Goal: Transaction & Acquisition: Purchase product/service

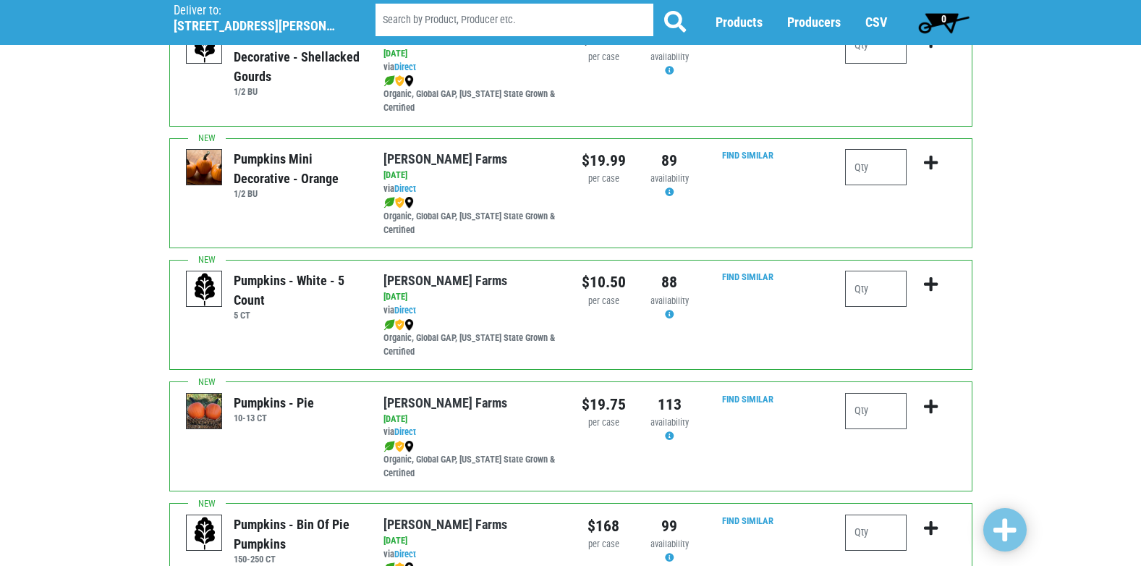
scroll to position [1664, 0]
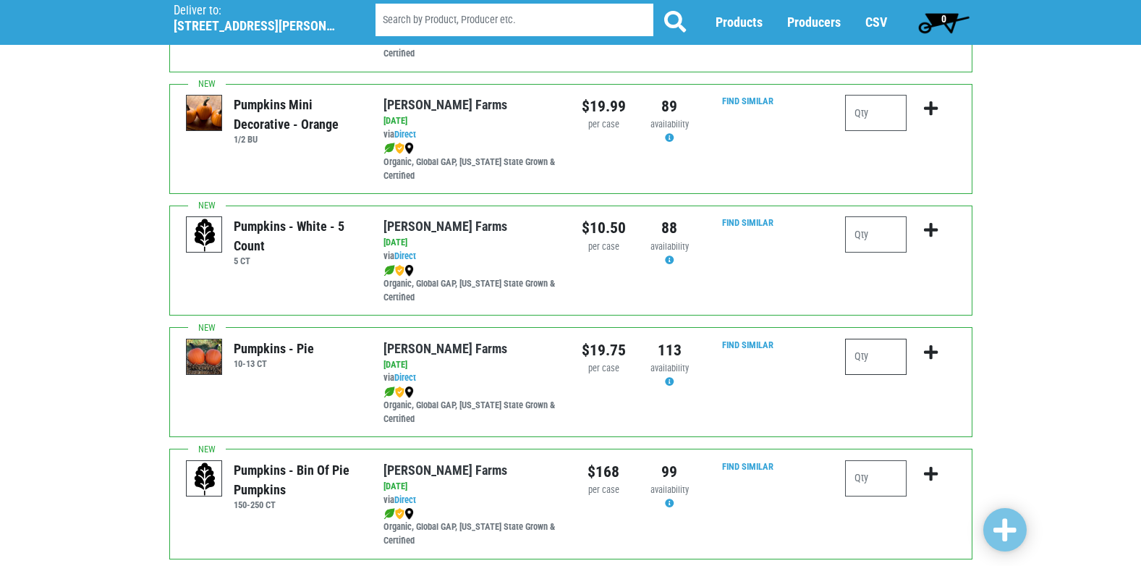
click at [883, 354] on input "number" at bounding box center [875, 357] width 61 height 36
type input "2"
click at [933, 349] on icon "submit" at bounding box center [931, 352] width 14 height 16
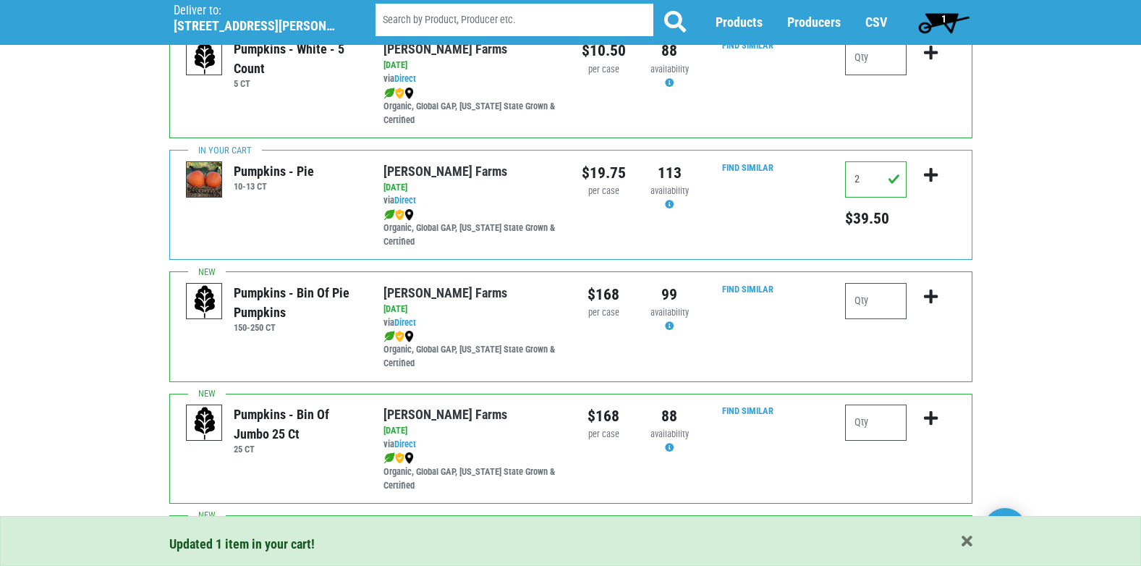
scroll to position [1953, 0]
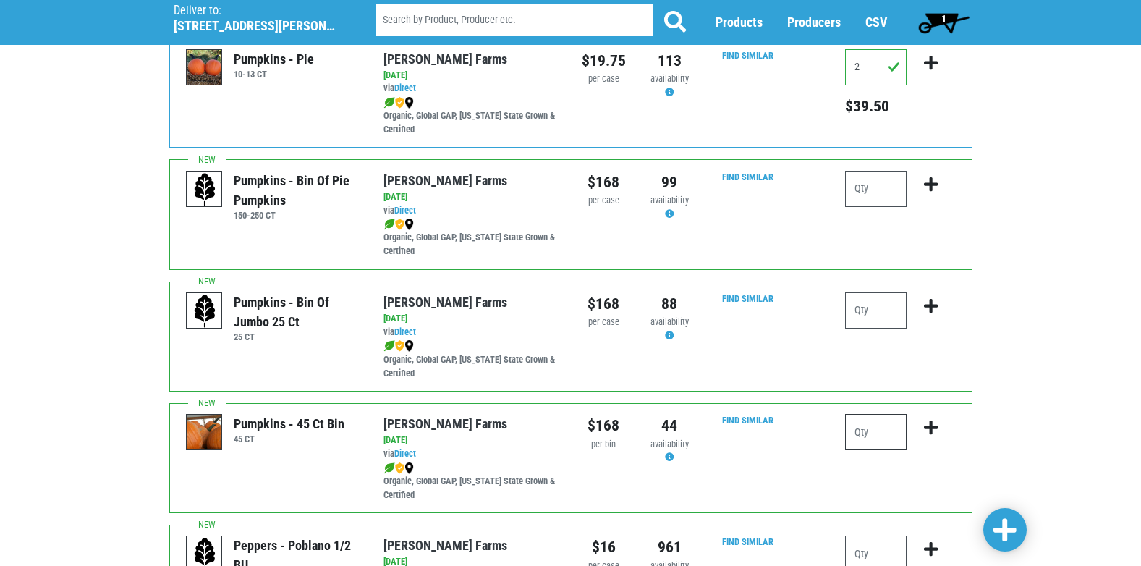
click at [884, 427] on input "number" at bounding box center [875, 432] width 61 height 36
type input "1"
click at [933, 428] on icon "submit" at bounding box center [931, 428] width 14 height 16
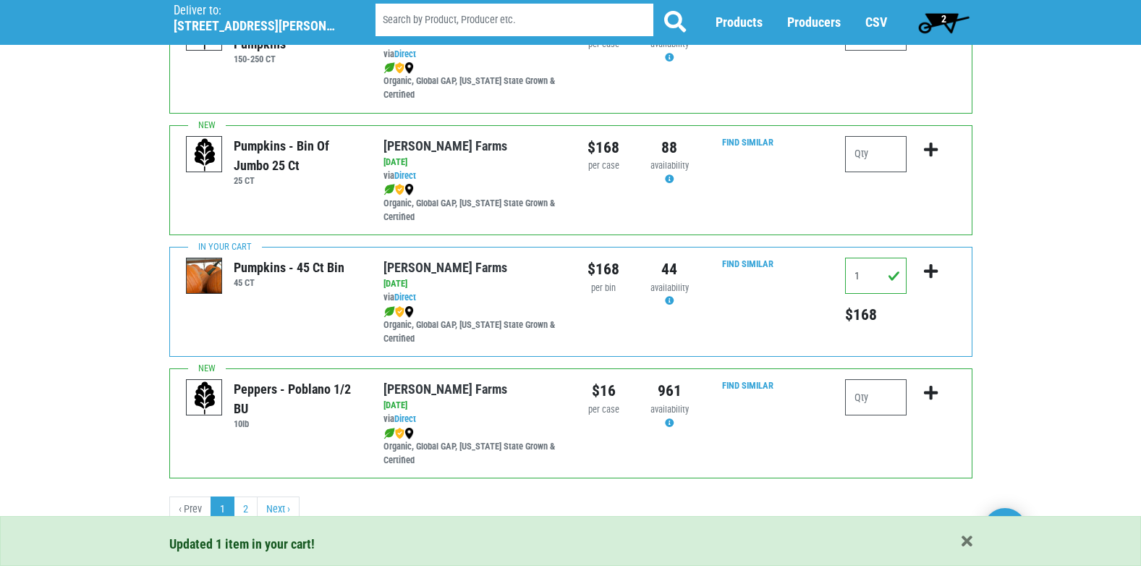
scroll to position [2114, 0]
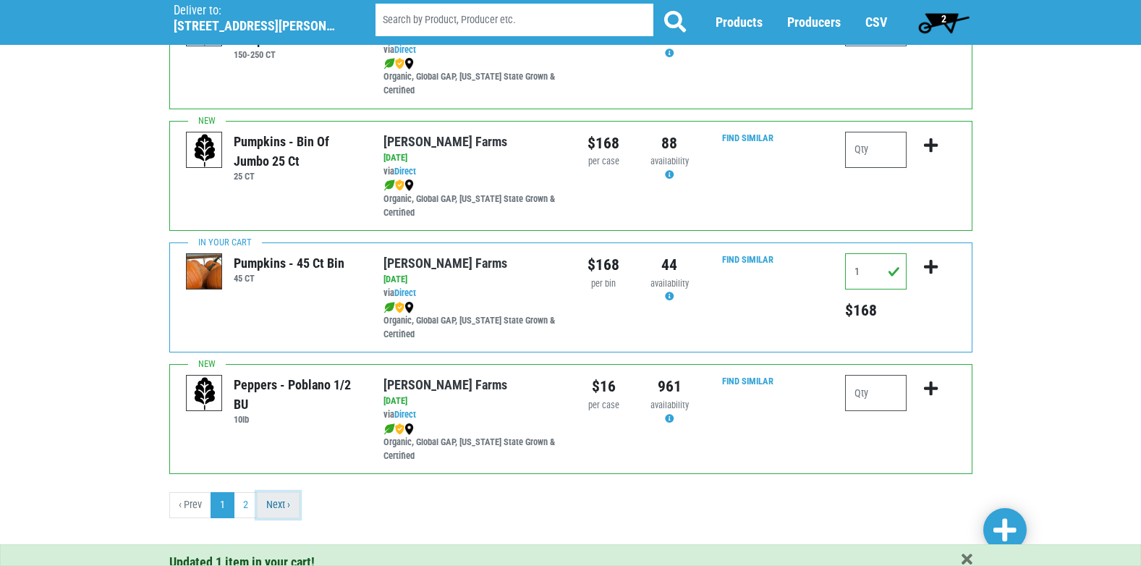
click at [289, 498] on link "Next ›" at bounding box center [278, 505] width 43 height 26
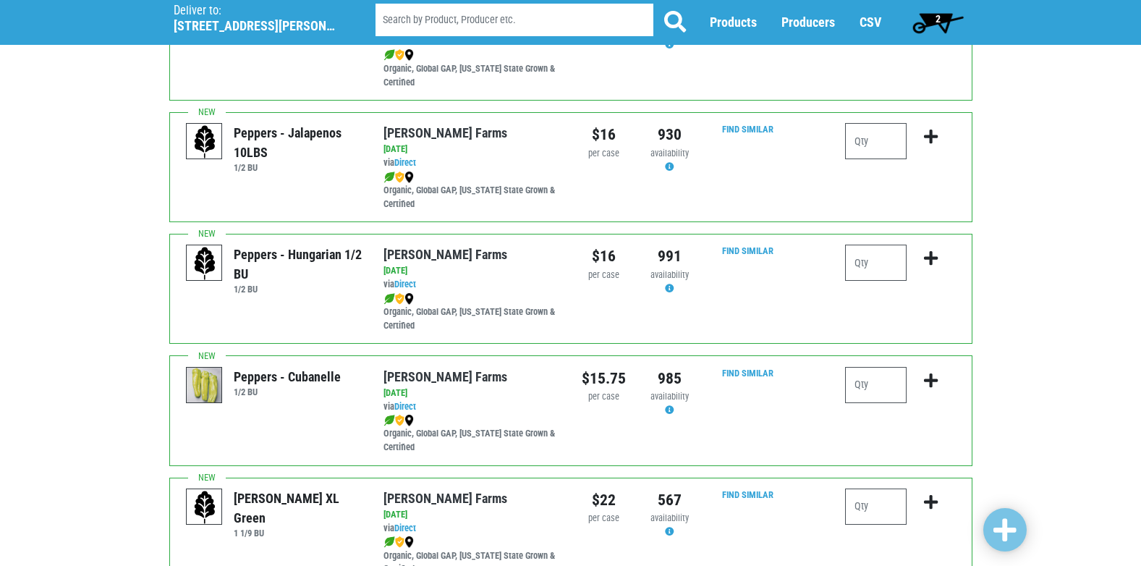
scroll to position [145, 0]
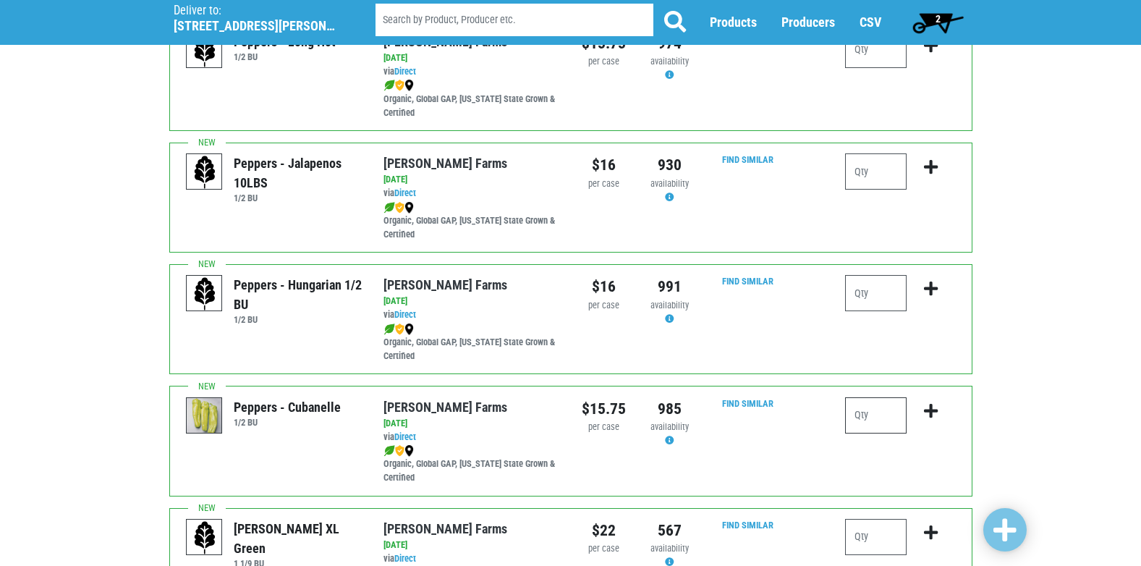
click at [862, 417] on input "number" at bounding box center [875, 415] width 61 height 36
type input "1"
click at [929, 408] on icon "submit" at bounding box center [931, 411] width 14 height 16
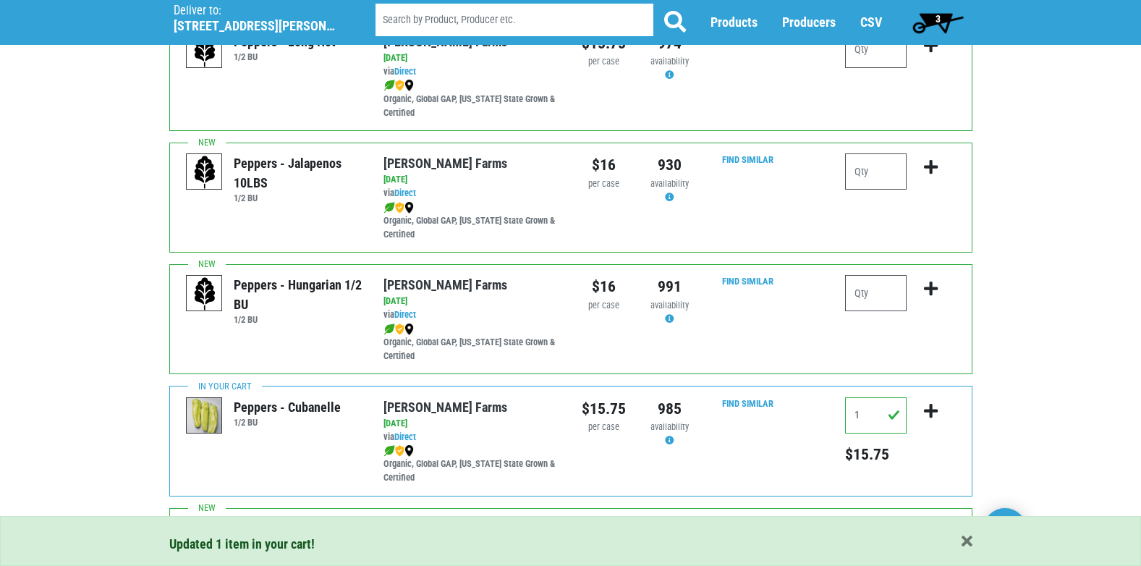
click at [938, 20] on span "3" at bounding box center [937, 19] width 5 height 12
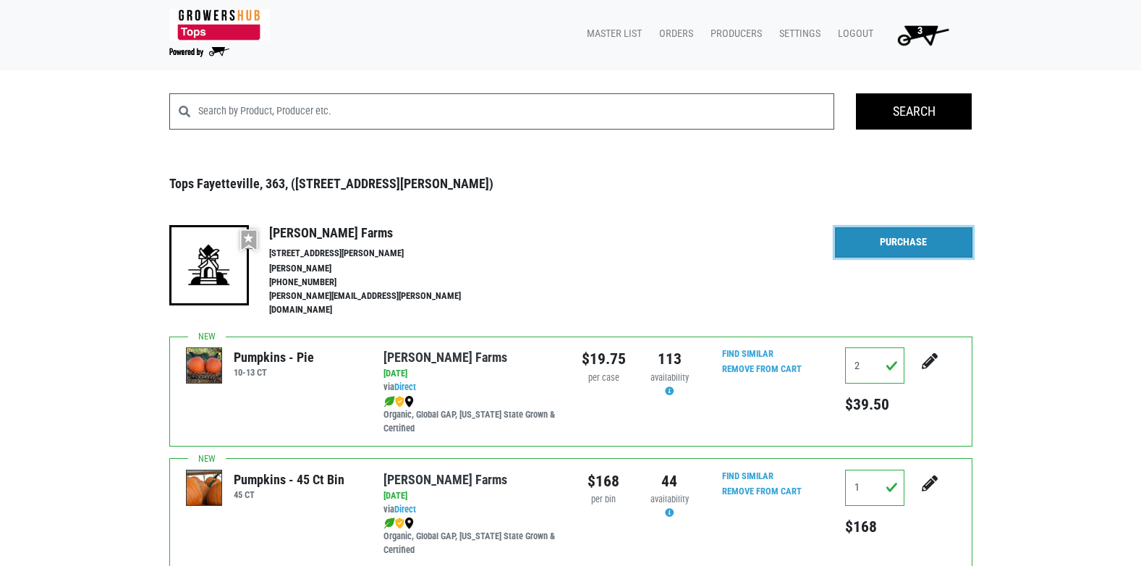
click at [920, 237] on link "Purchase" at bounding box center [903, 242] width 137 height 30
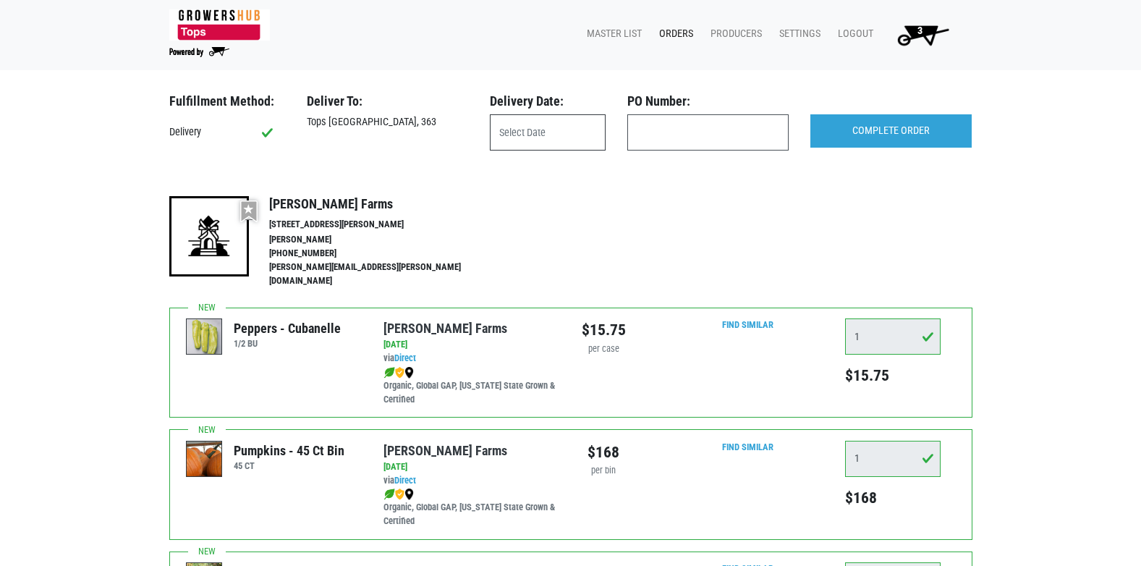
click at [564, 135] on input "text" at bounding box center [548, 132] width 116 height 36
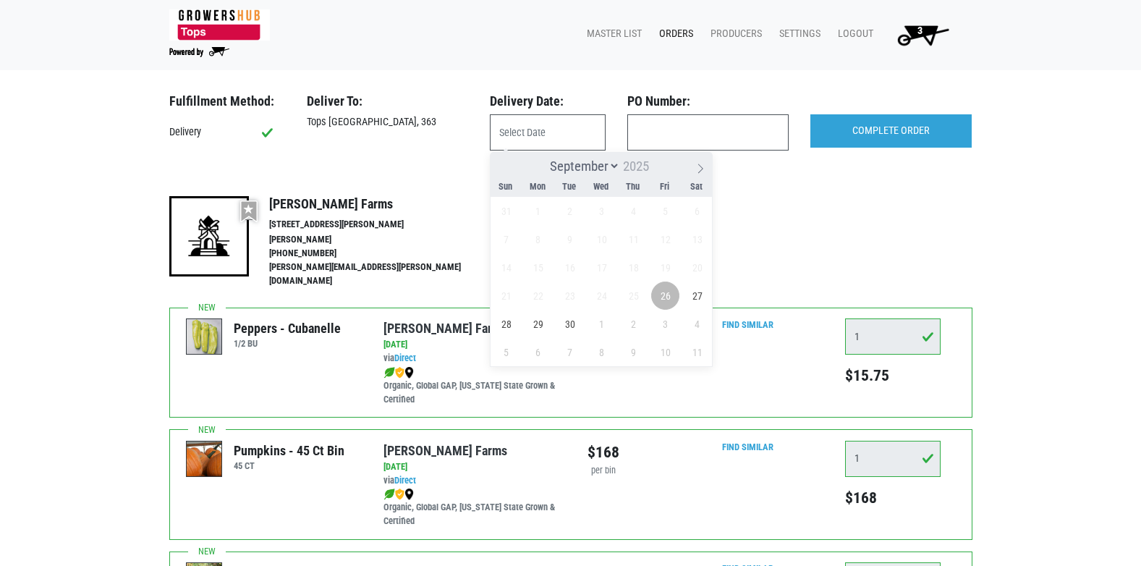
click at [667, 300] on span "26" at bounding box center [665, 295] width 28 height 28
type input "[DATE]"
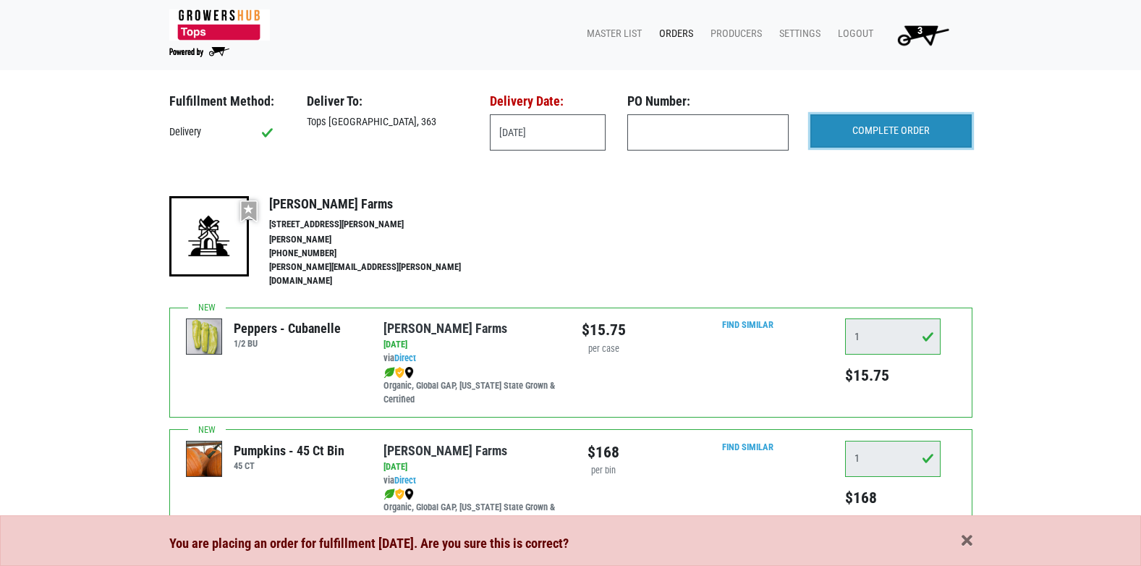
click at [862, 135] on input "COMPLETE ORDER" at bounding box center [890, 130] width 161 height 33
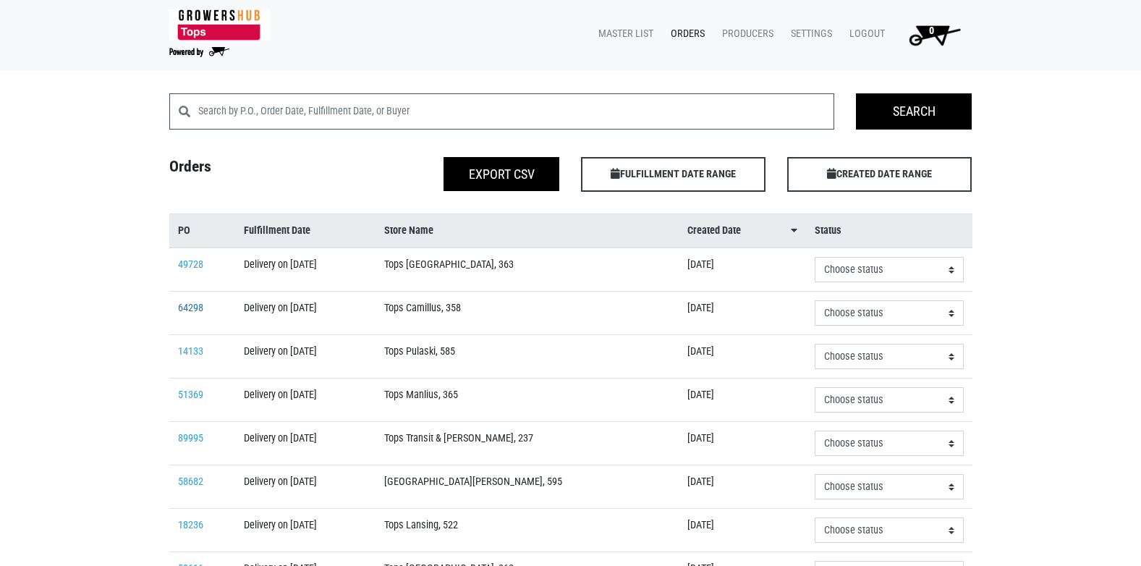
click at [189, 311] on link "64298" at bounding box center [190, 308] width 25 height 12
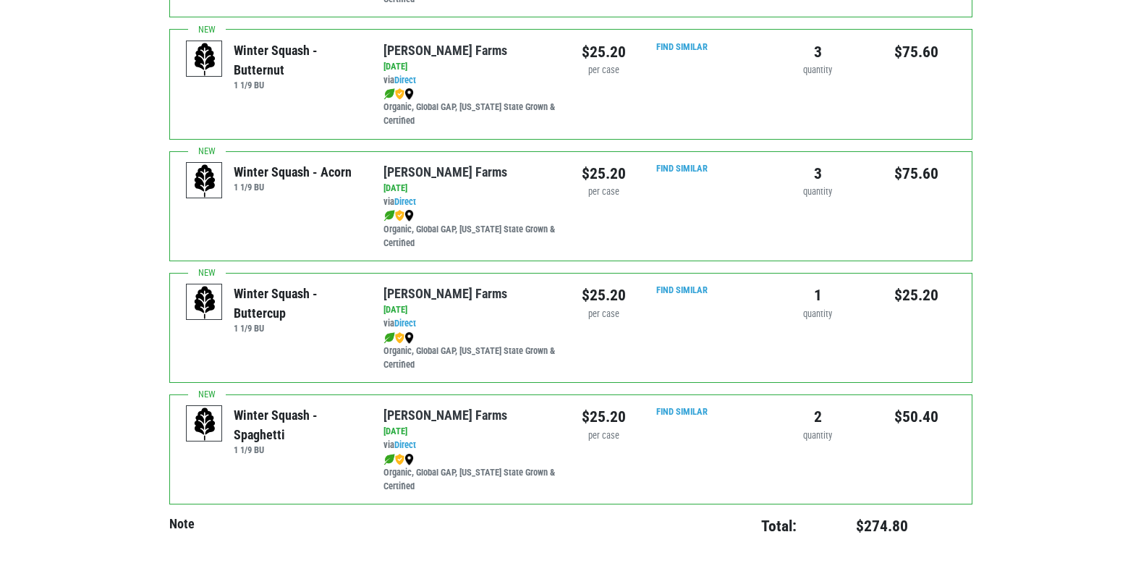
scroll to position [574, 0]
